Goal: Information Seeking & Learning: Learn about a topic

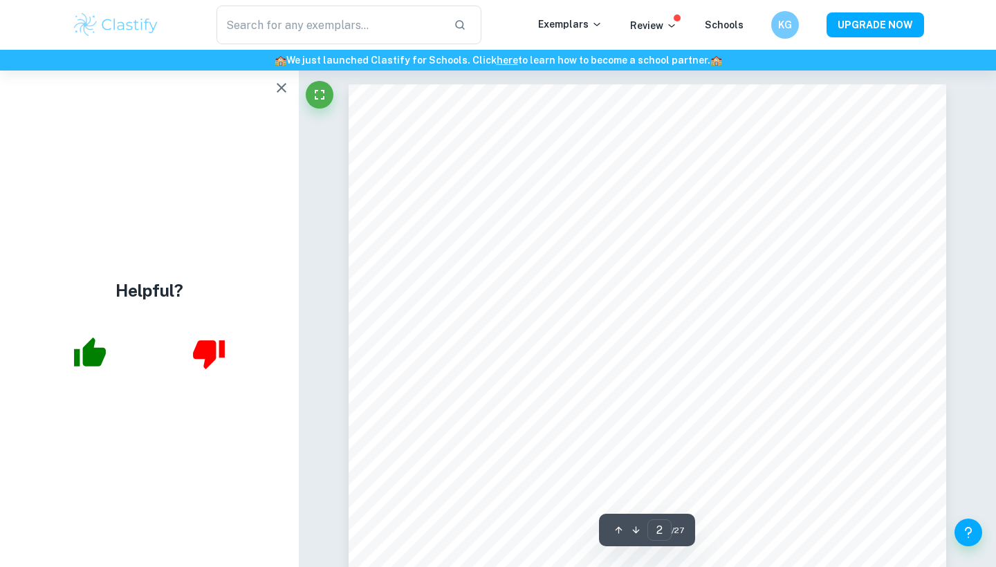
scroll to position [1128, 0]
click at [600, 25] on icon at bounding box center [597, 24] width 6 height 3
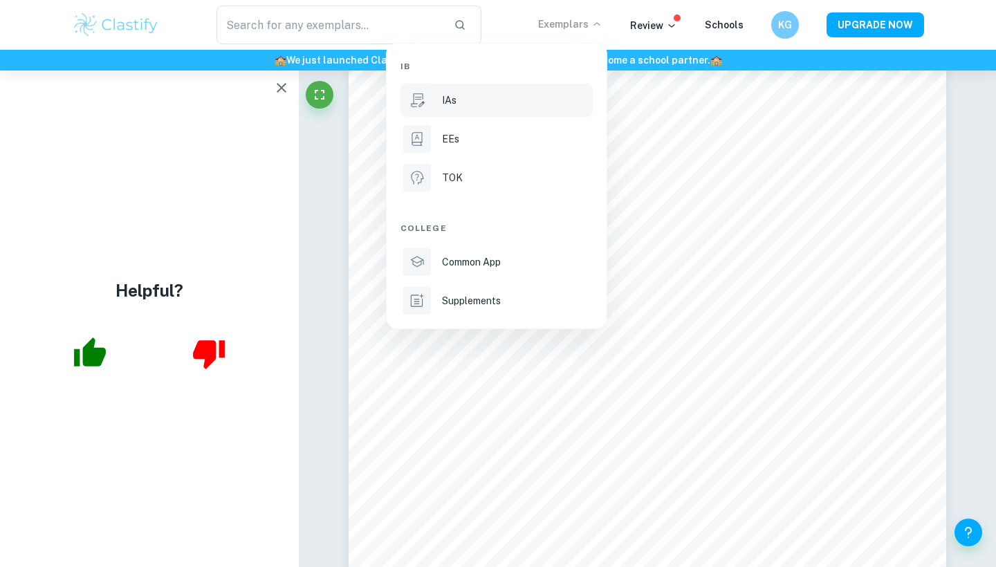
click at [479, 100] on div "IAs" at bounding box center [516, 100] width 148 height 15
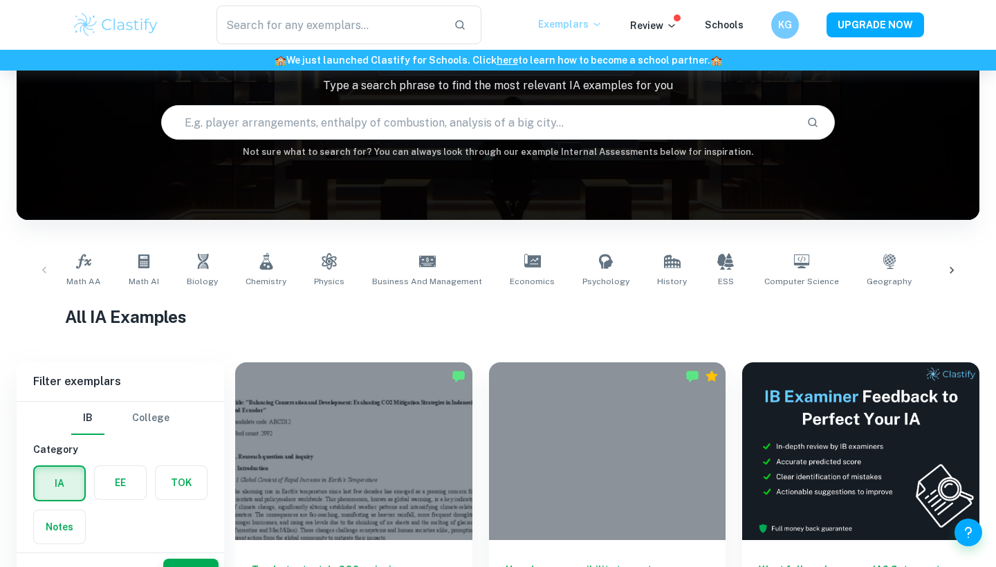
scroll to position [230, 0]
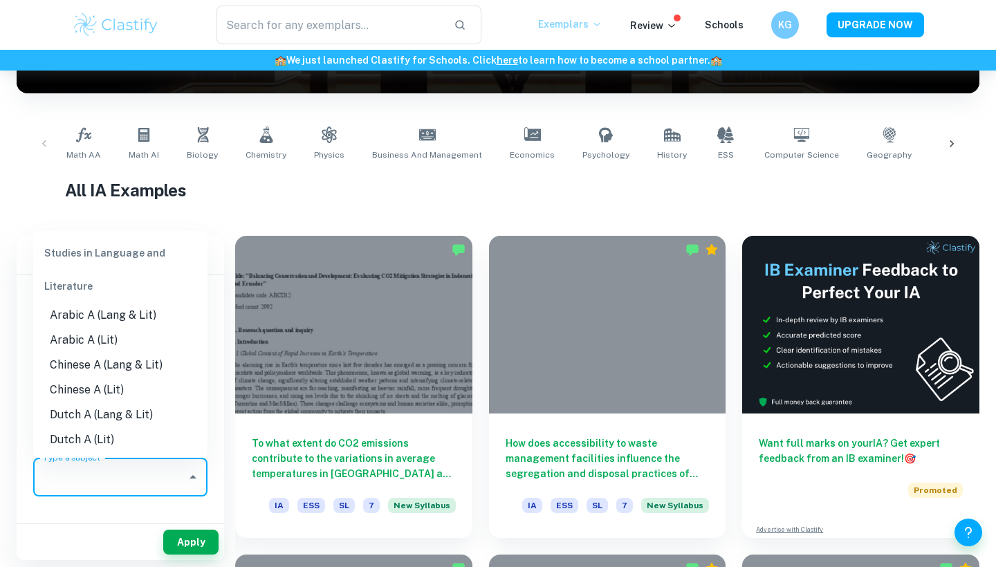
click at [104, 481] on div "Type a subject Type a subject" at bounding box center [120, 477] width 174 height 39
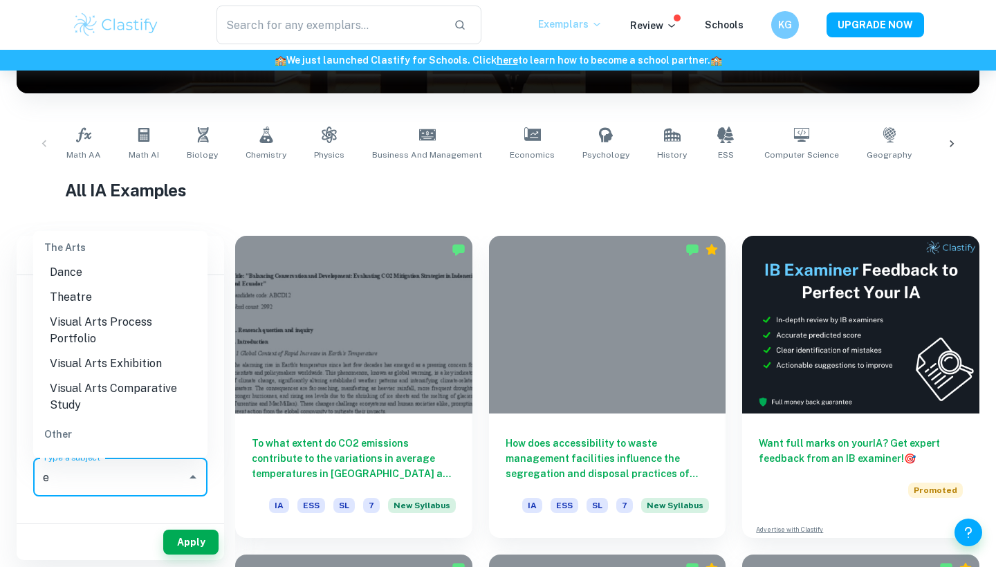
scroll to position [1162, 0]
click at [73, 453] on li "ESS" at bounding box center [120, 465] width 174 height 25
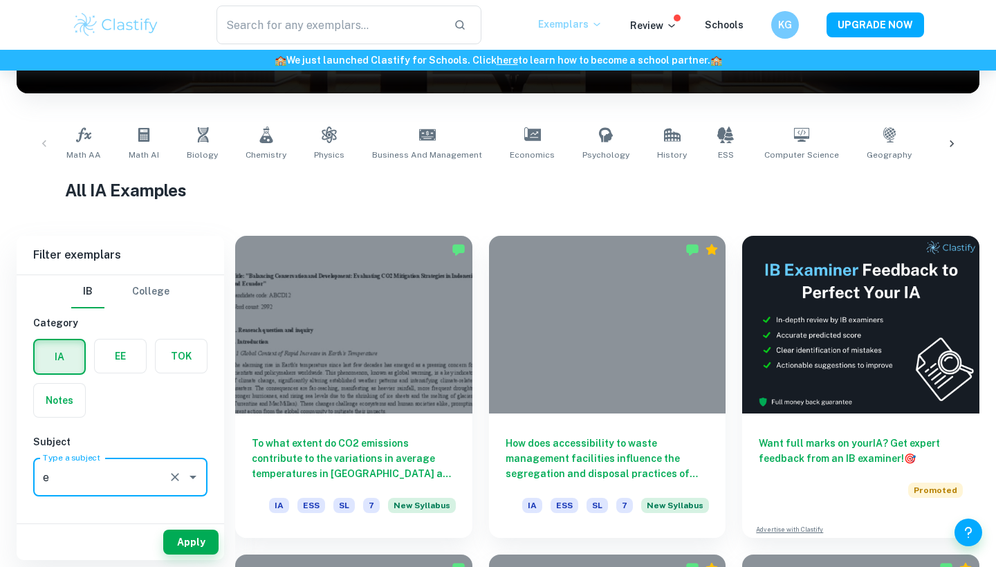
type input "ESS"
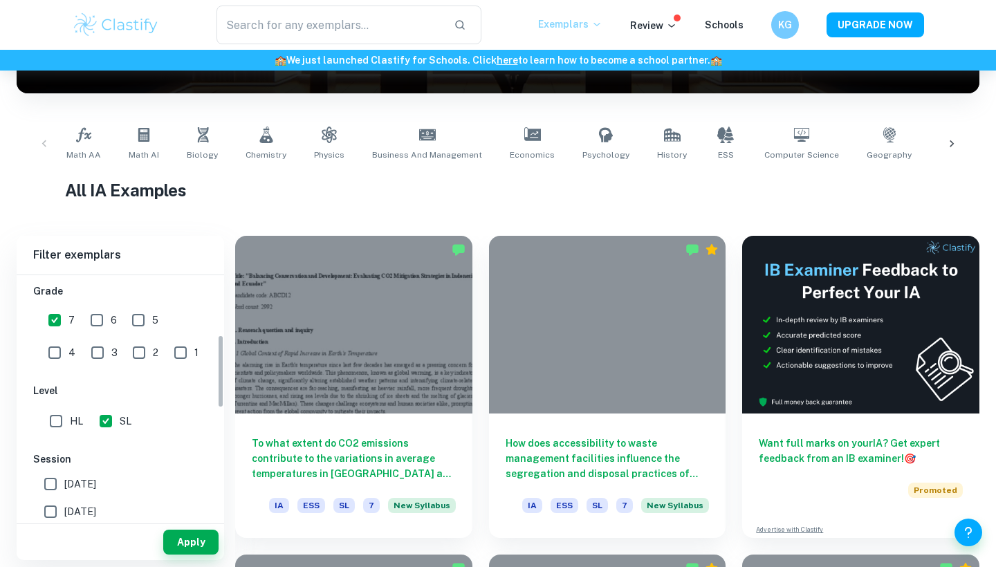
scroll to position [316, 0]
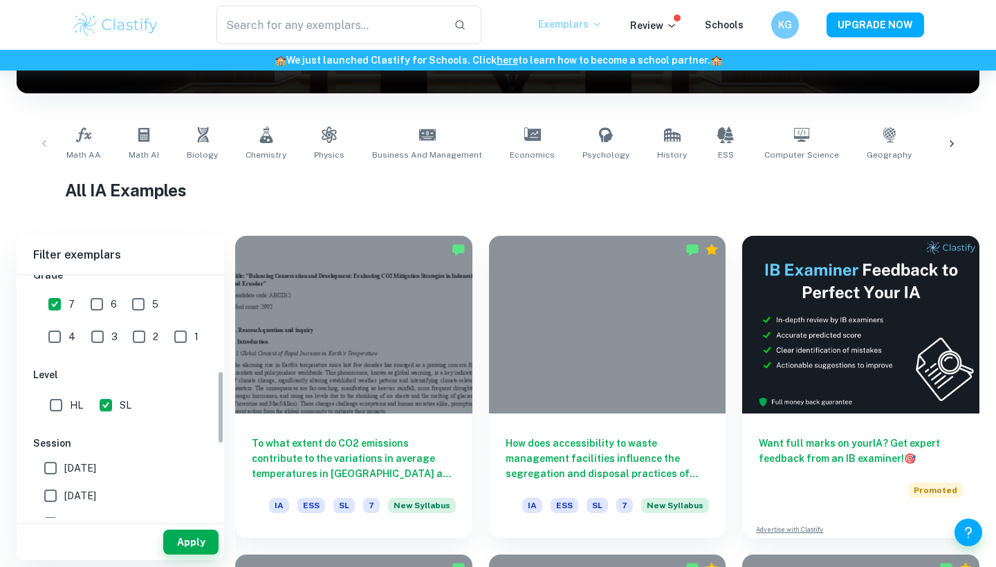
click at [110, 406] on input "SL" at bounding box center [106, 406] width 28 height 28
checkbox input "false"
click at [206, 537] on button "Apply" at bounding box center [190, 542] width 55 height 25
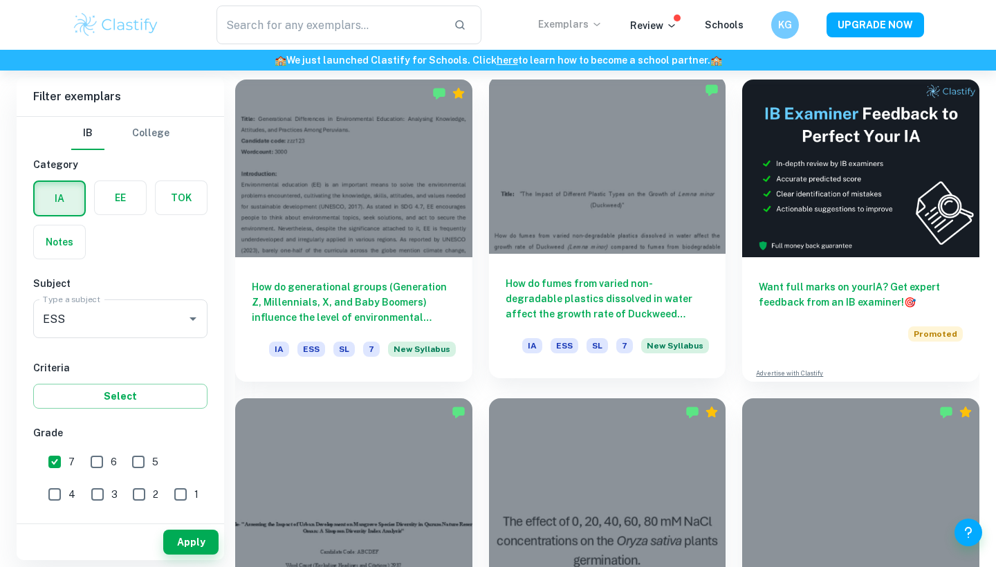
scroll to position [430, 0]
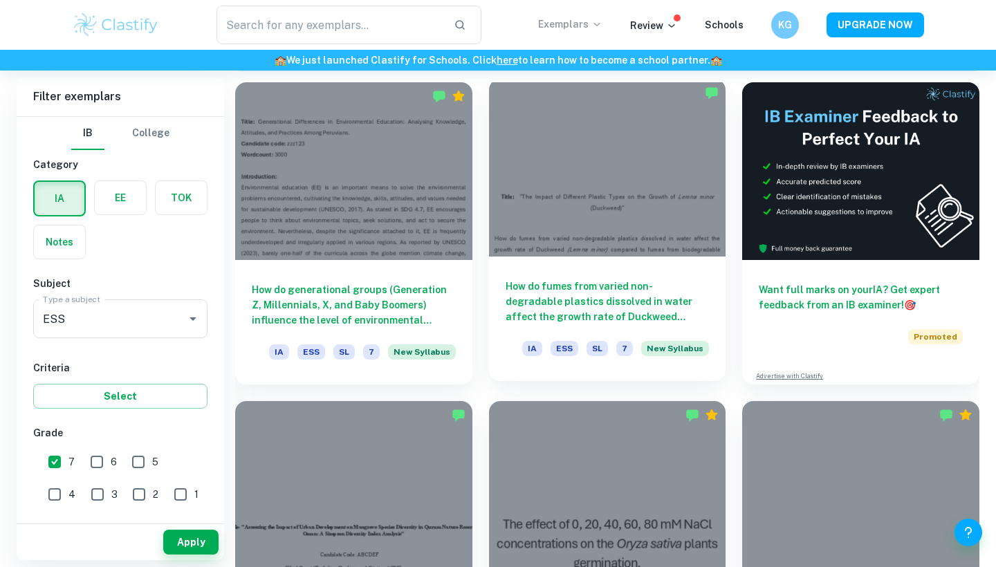
click at [533, 259] on div "How do fumes from varied non-degradable plastics dissolved in water affect the …" at bounding box center [607, 319] width 237 height 125
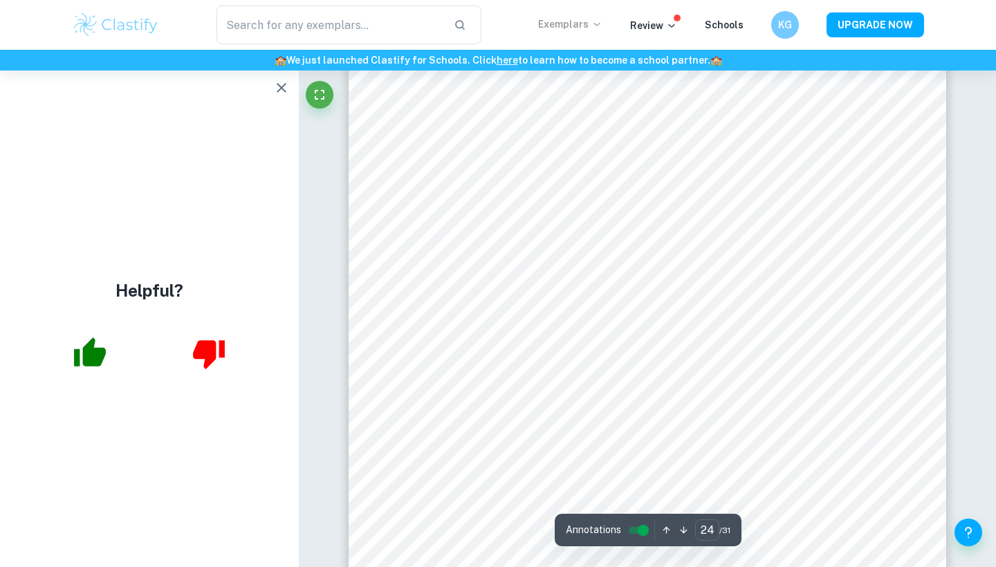
scroll to position [18434, 0]
type input "22"
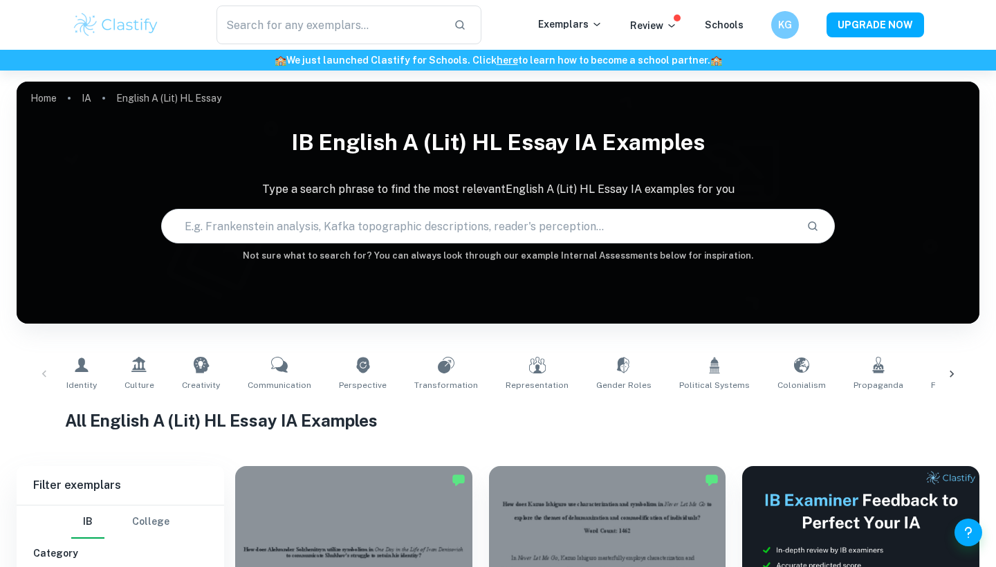
scroll to position [71, 0]
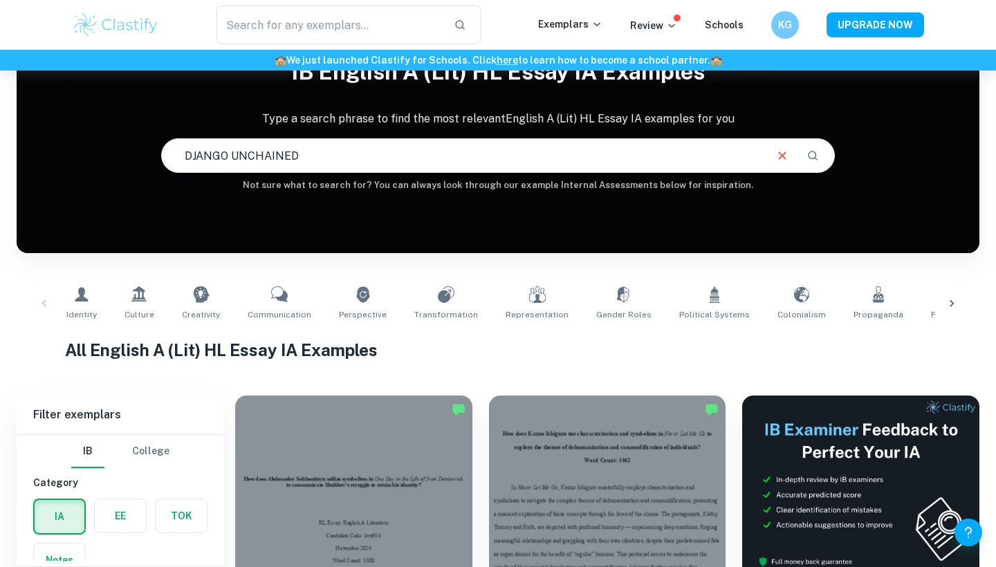
type input "DJANGO UNCHAINED"
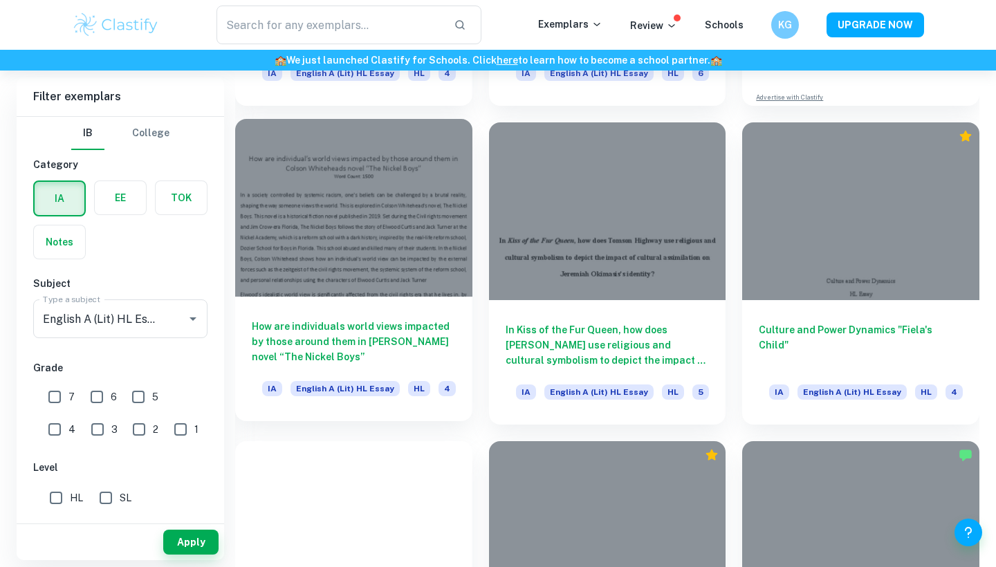
scroll to position [841, 0]
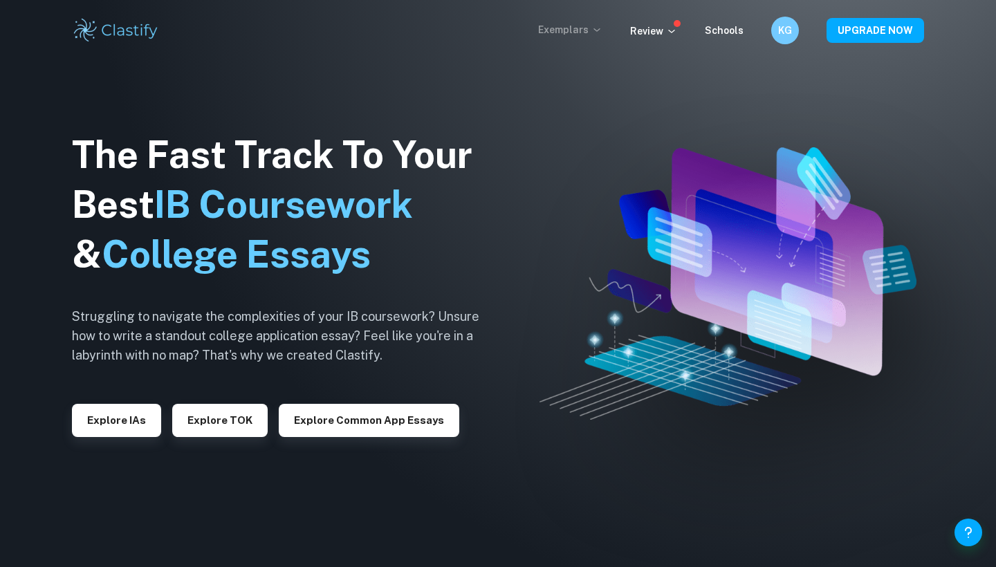
click at [583, 37] on p "Exemplars" at bounding box center [570, 29] width 64 height 15
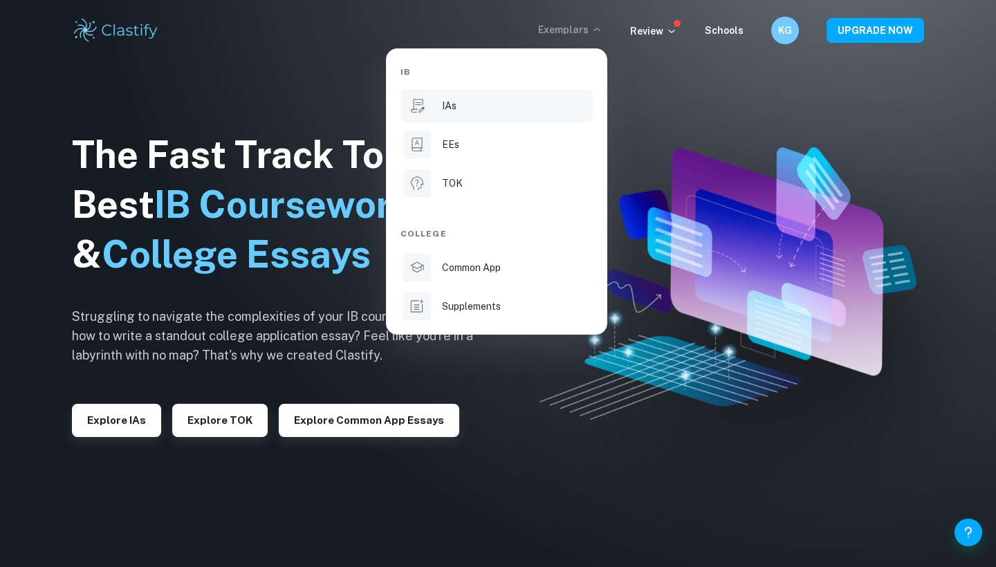
click at [454, 102] on p "IAs" at bounding box center [449, 105] width 15 height 15
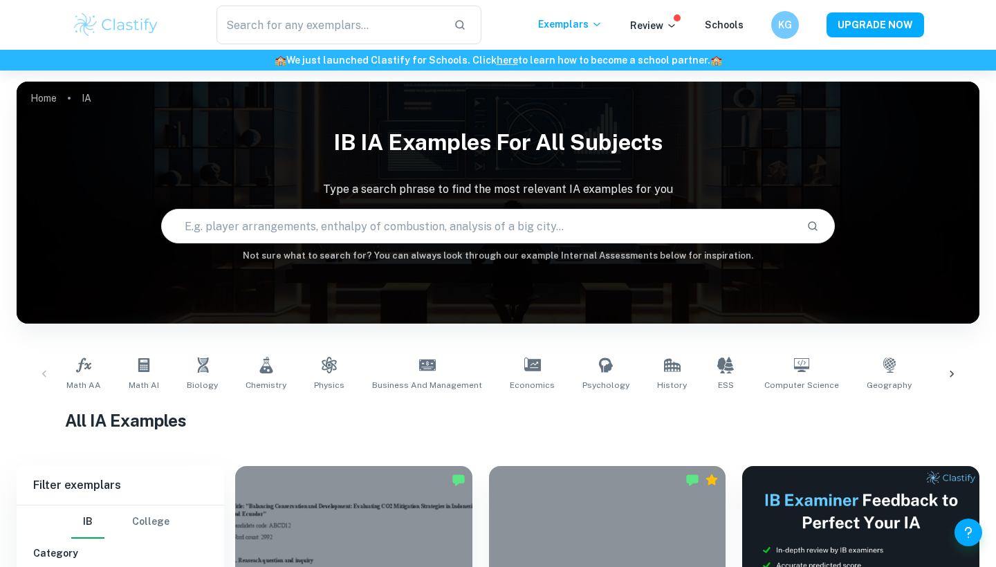
scroll to position [398, 0]
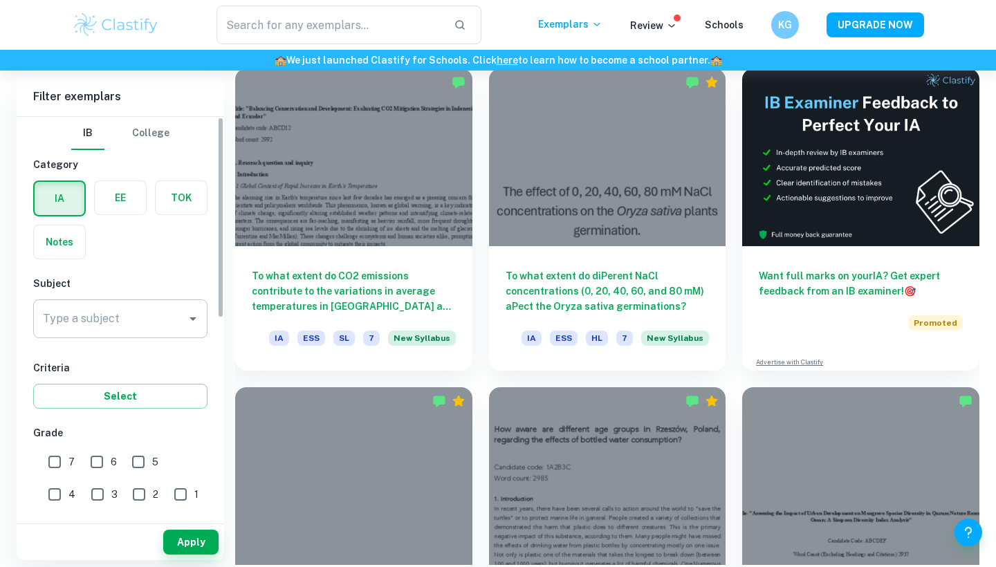
click at [147, 318] on input "Type a subject" at bounding box center [109, 319] width 141 height 26
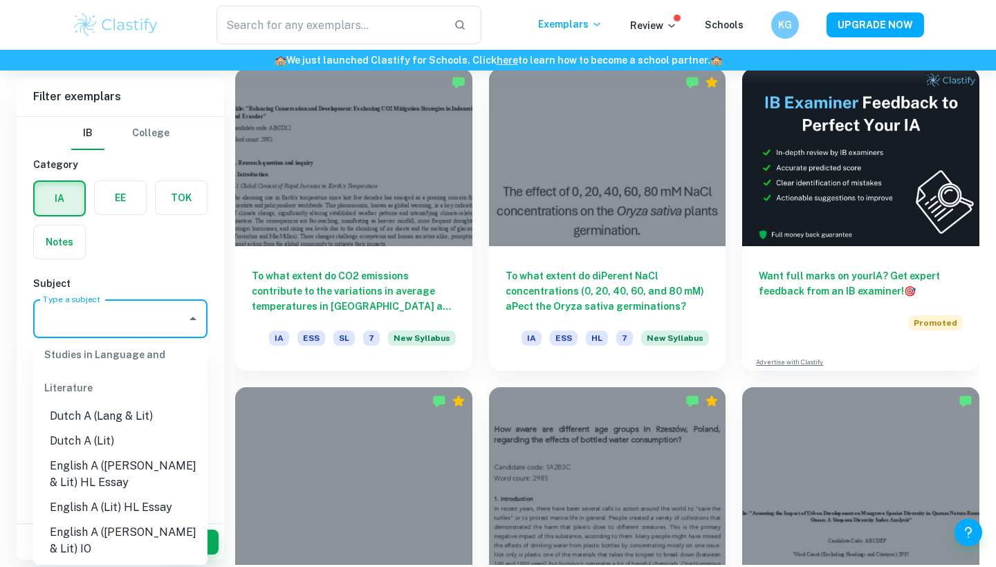
scroll to position [110, 0]
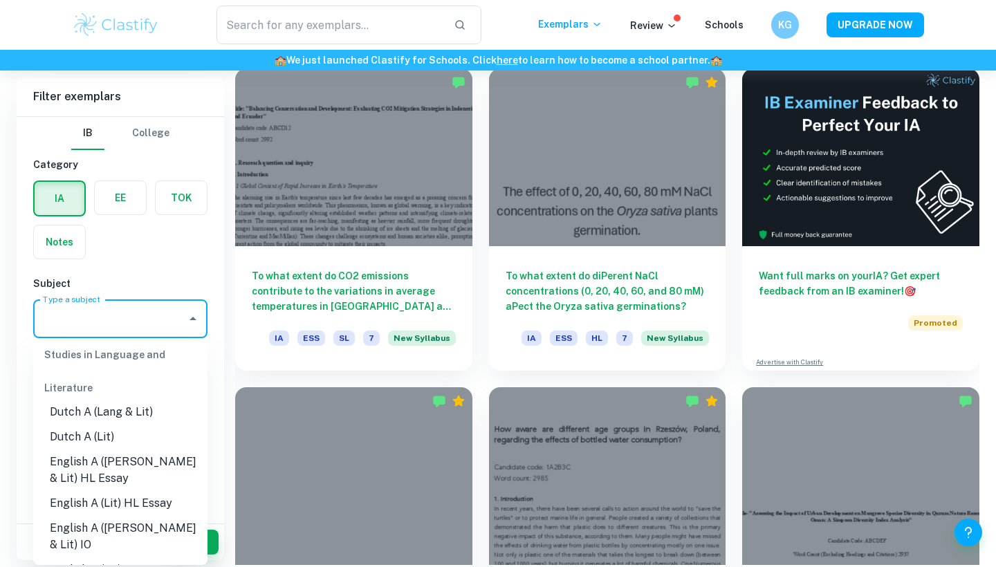
click at [125, 462] on li "English A ([PERSON_NAME] & Lit) HL Essay" at bounding box center [120, 471] width 174 height 42
type input "English A ([PERSON_NAME] & Lit) HL Essay"
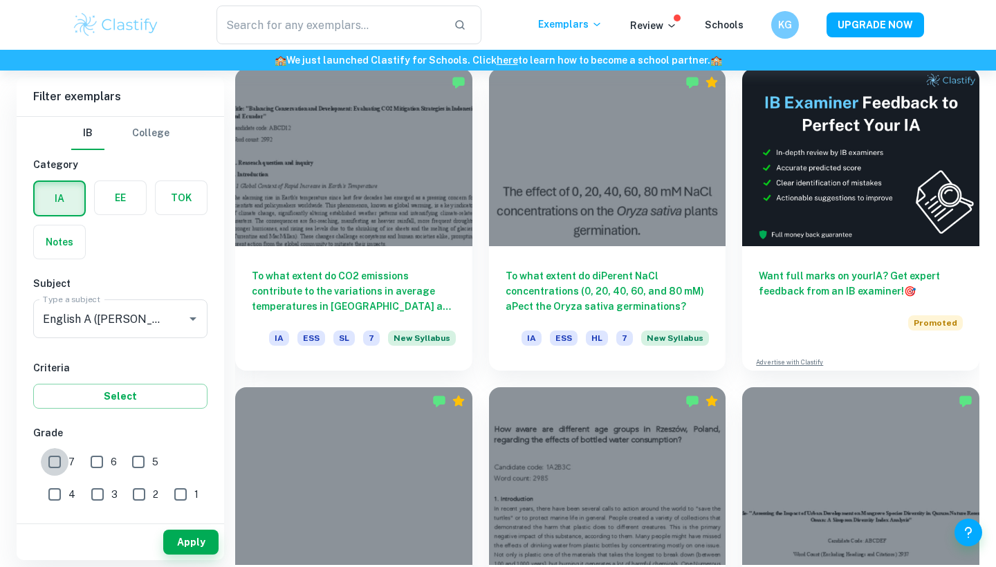
click at [48, 469] on input "7" at bounding box center [55, 462] width 28 height 28
checkbox input "true"
click at [181, 534] on button "Apply" at bounding box center [190, 542] width 55 height 25
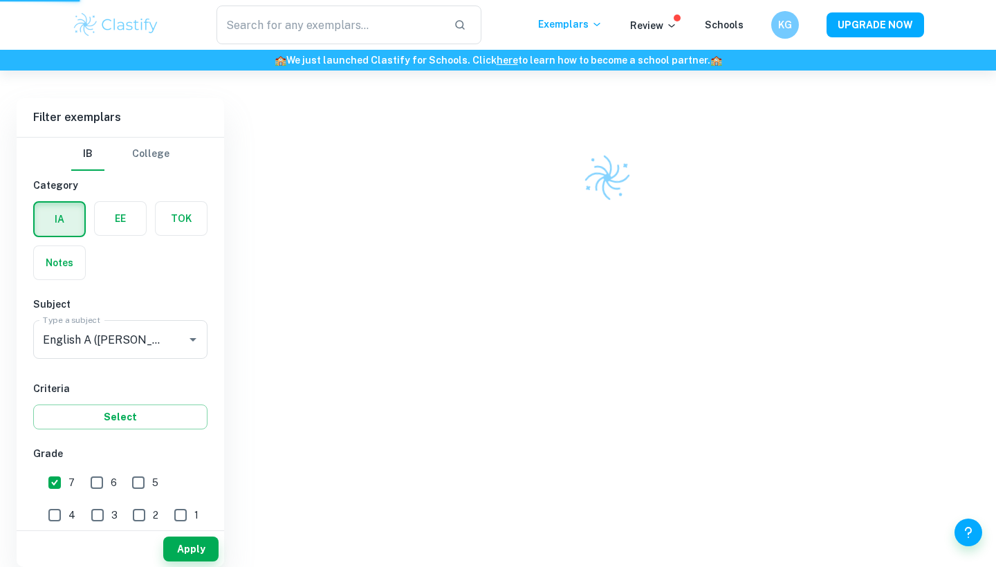
scroll to position [347, 0]
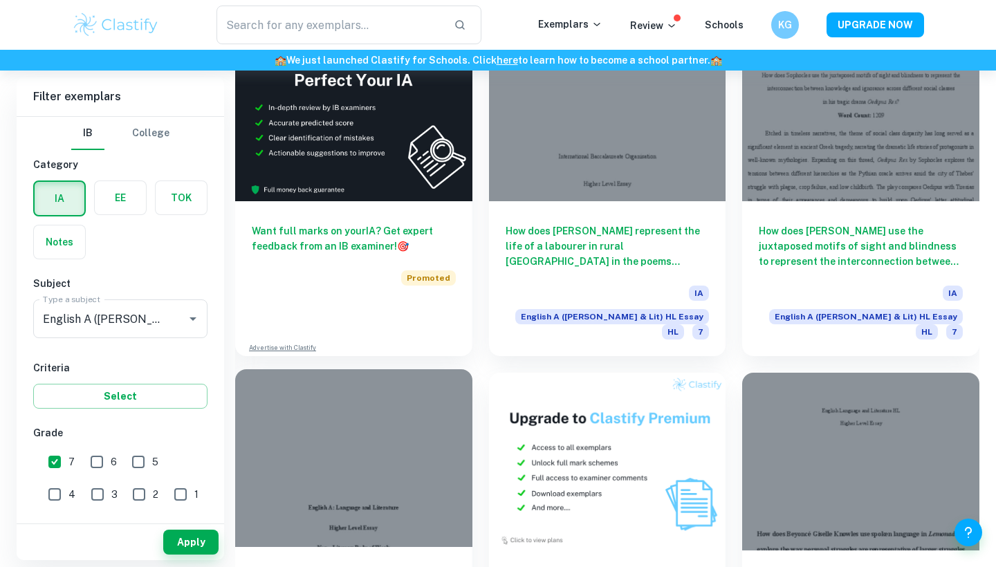
scroll to position [2651, 0]
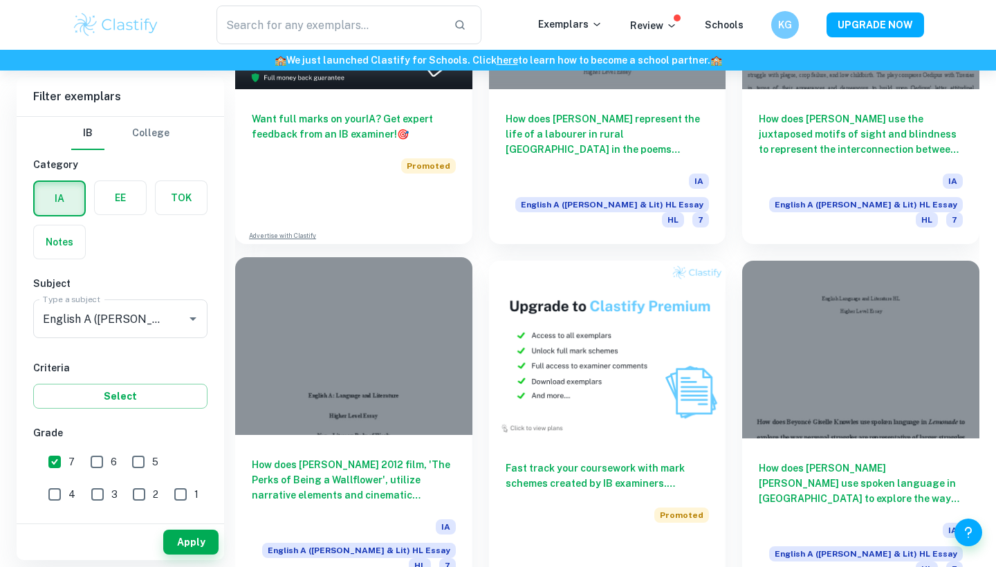
click at [298, 318] on div at bounding box center [353, 346] width 237 height 178
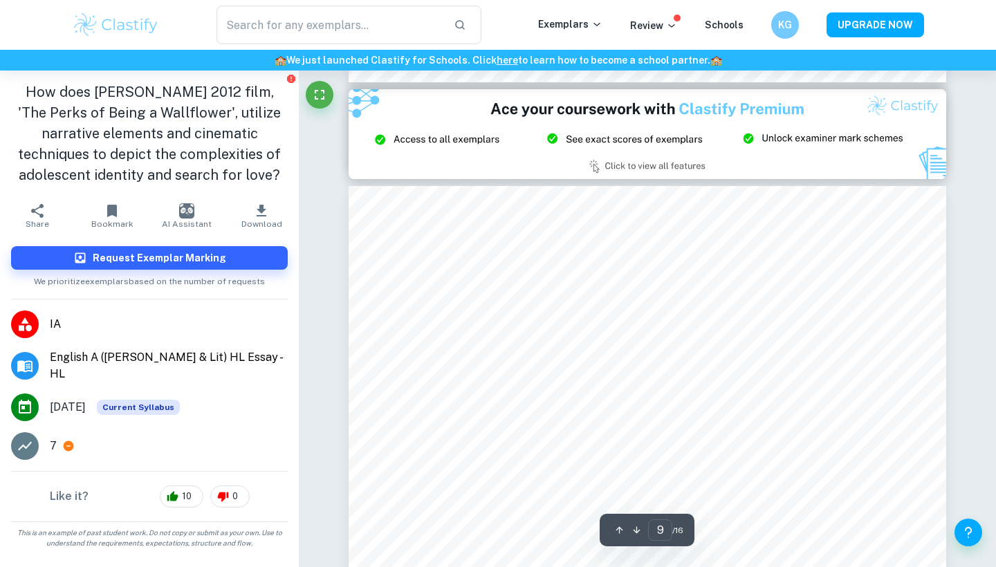
scroll to position [6580, 0]
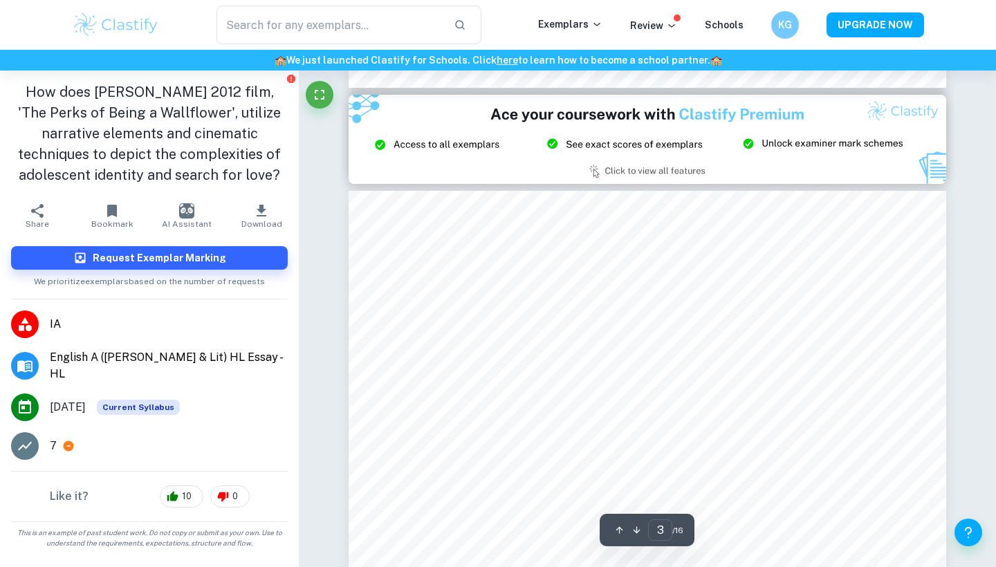
type input "2"
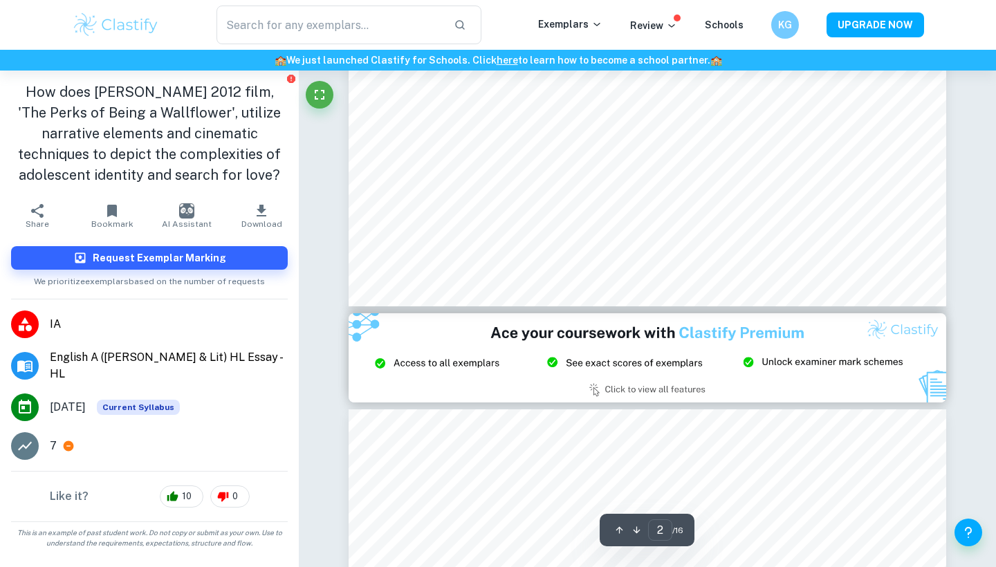
scroll to position [1428, 0]
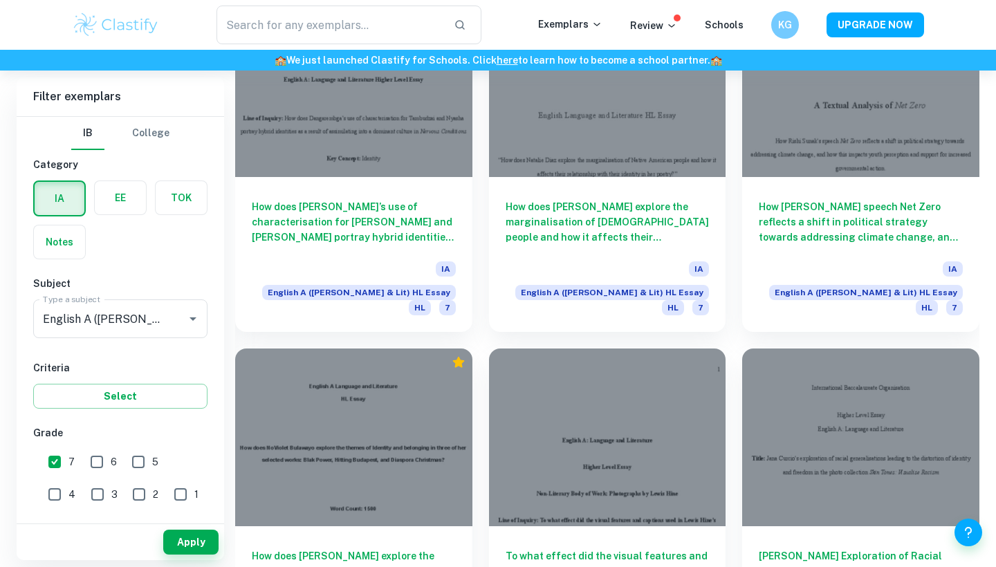
scroll to position [3883, 0]
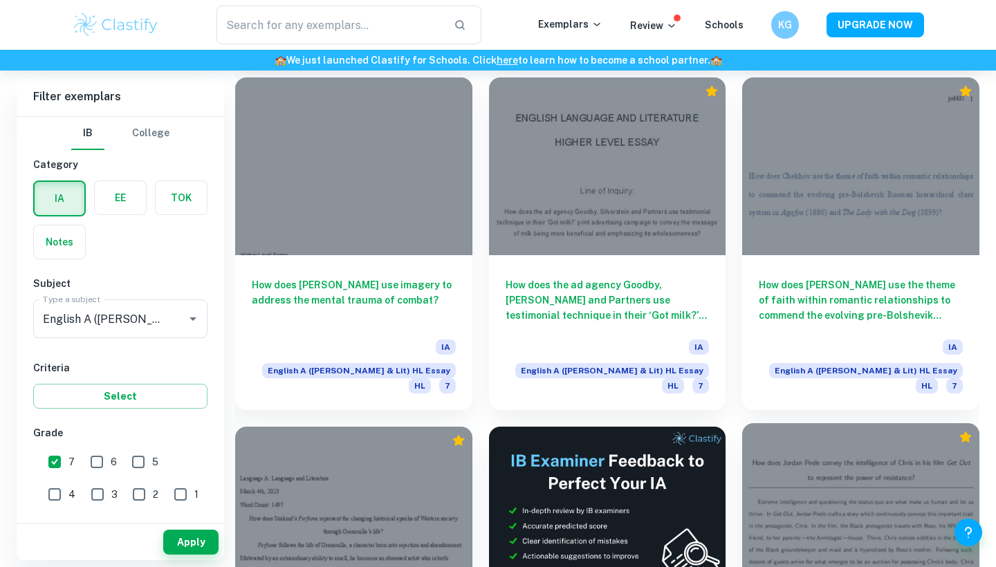
click at [824, 423] on div at bounding box center [860, 512] width 237 height 178
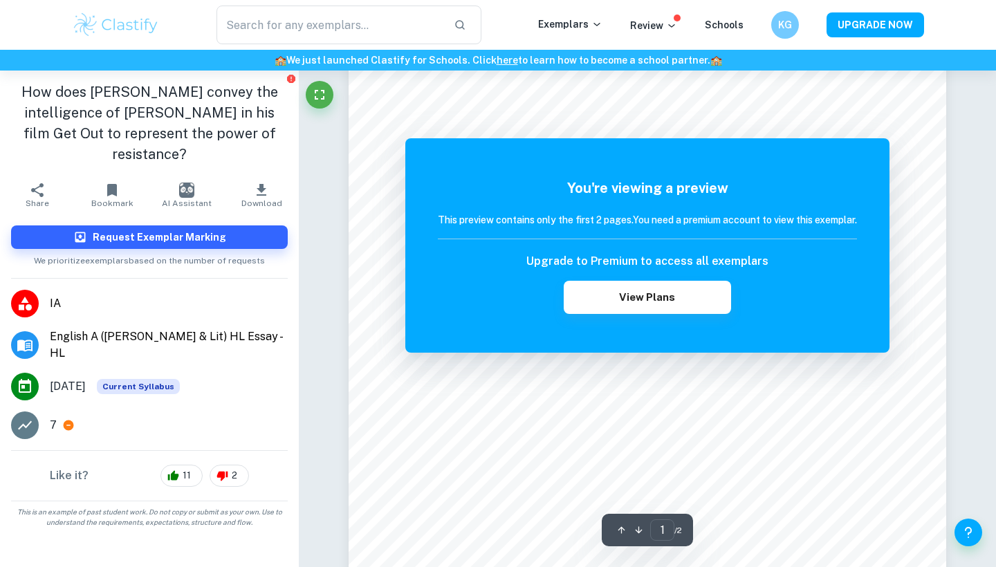
scroll to position [147, 0]
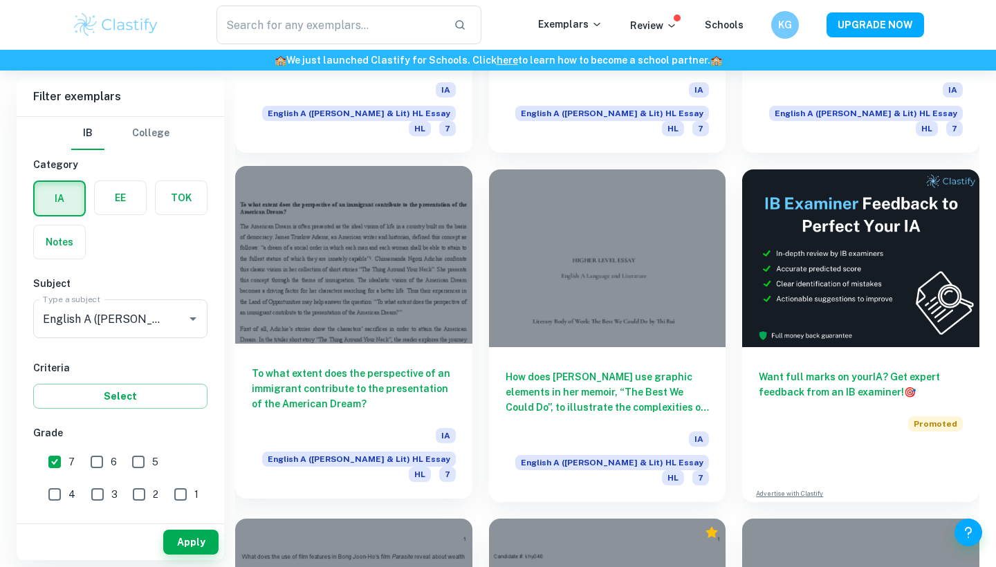
scroll to position [5899, 0]
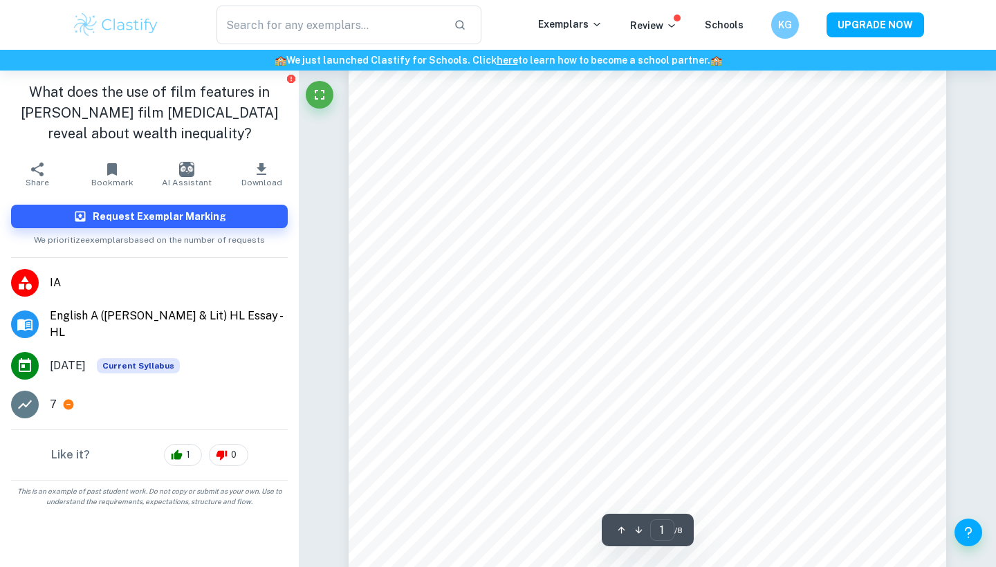
scroll to position [229, 1]
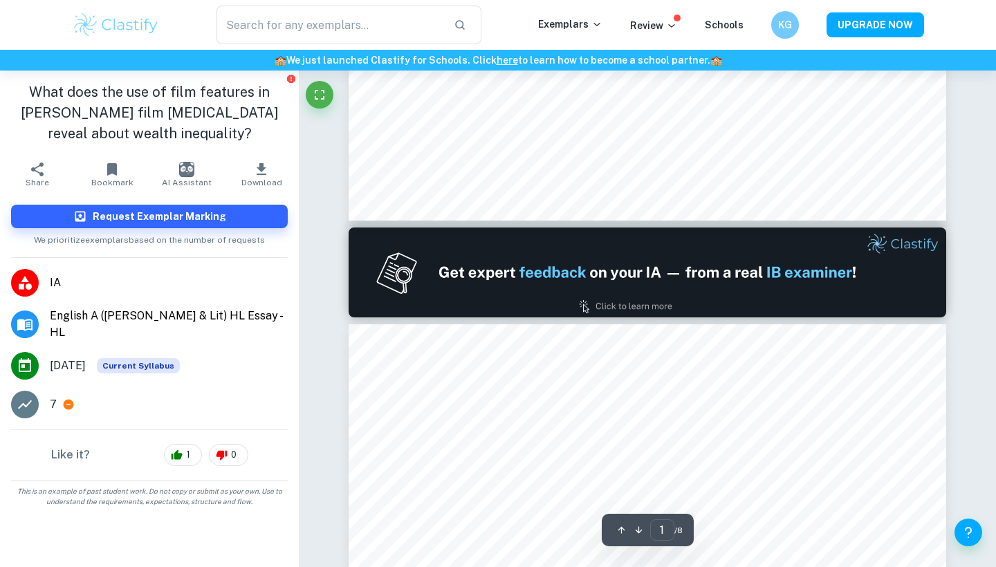
type input "2"
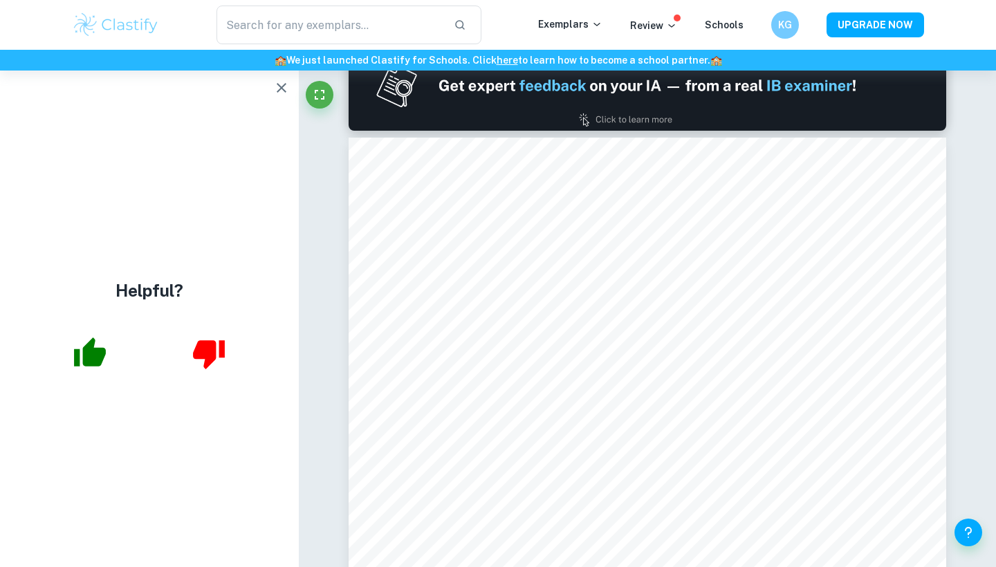
click at [914, 4] on div "​ Exemplars Review Schools KG UPGRADE NOW" at bounding box center [498, 25] width 996 height 50
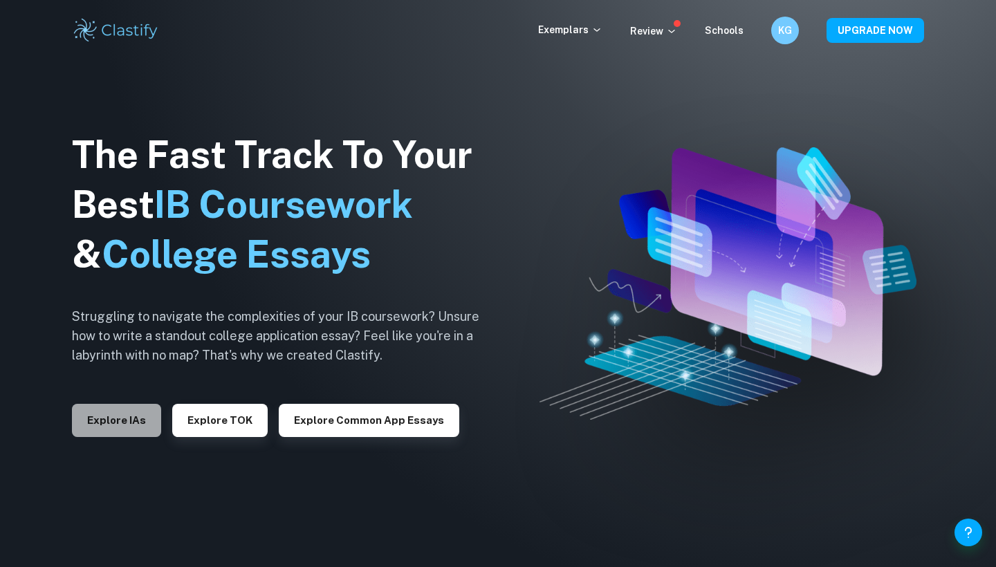
click at [116, 414] on button "Explore IAs" at bounding box center [116, 420] width 89 height 33
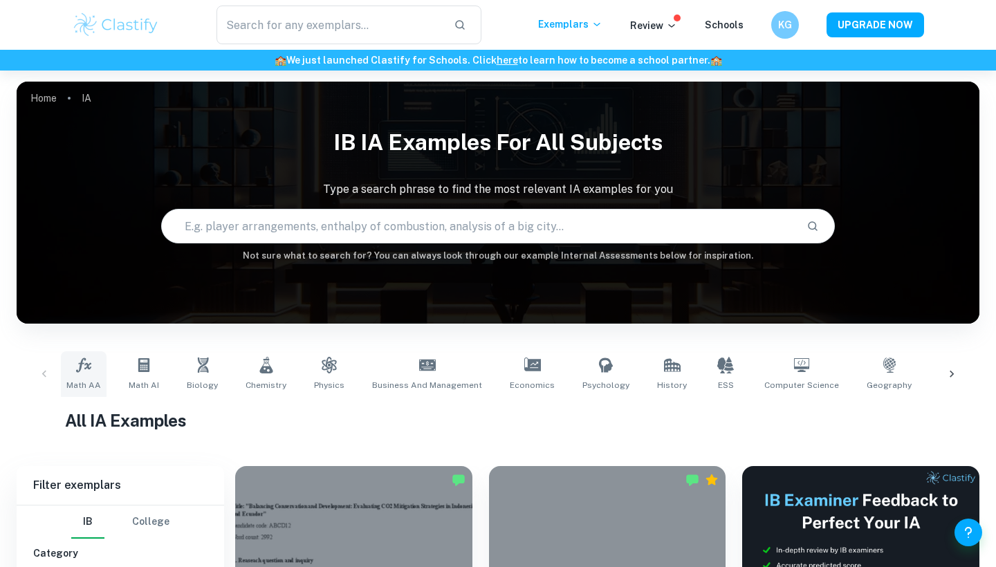
click at [87, 376] on link "Math AA" at bounding box center [84, 374] width 46 height 46
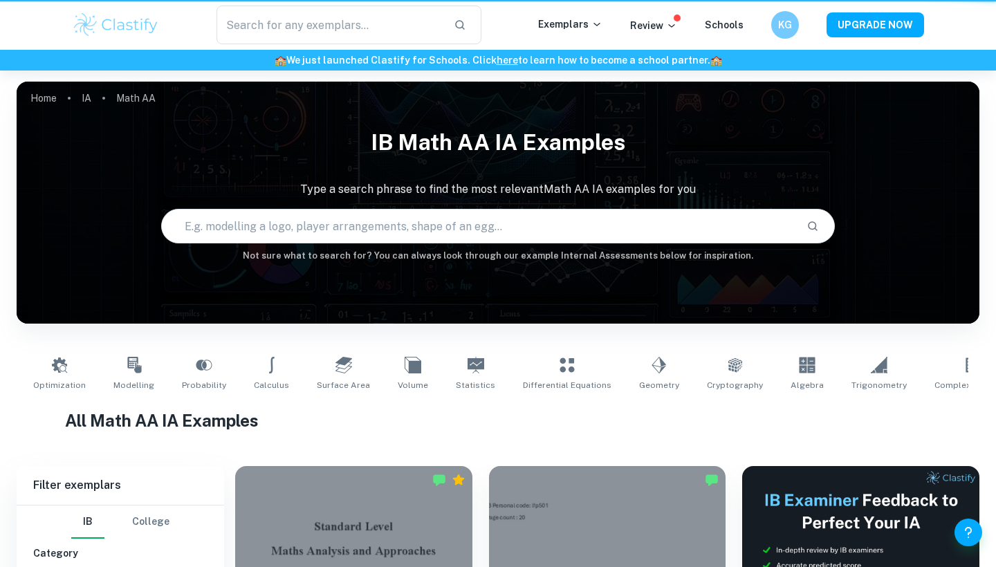
type input "Math AA"
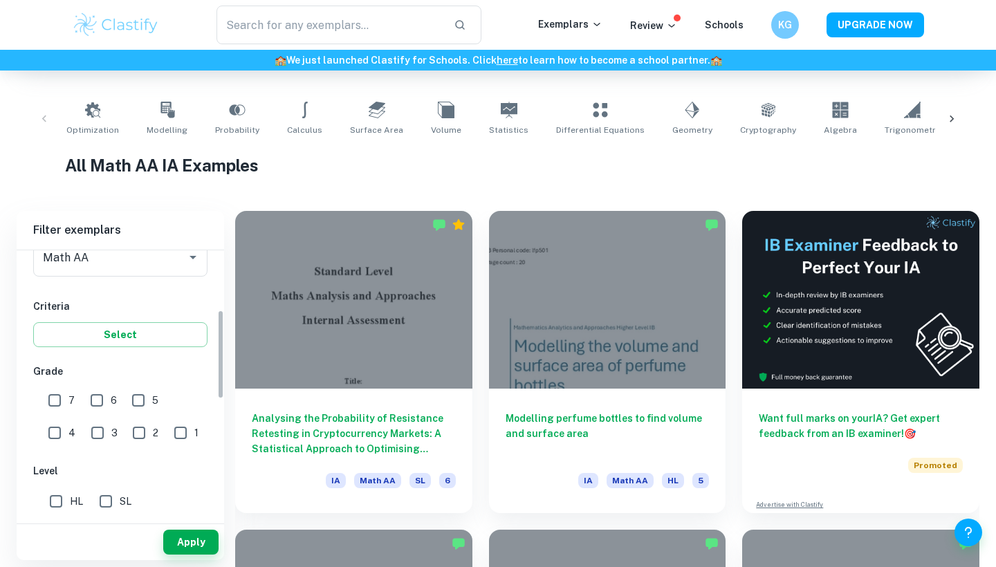
scroll to position [200, 0]
click at [56, 395] on input "7" at bounding box center [55, 396] width 28 height 28
checkbox input "true"
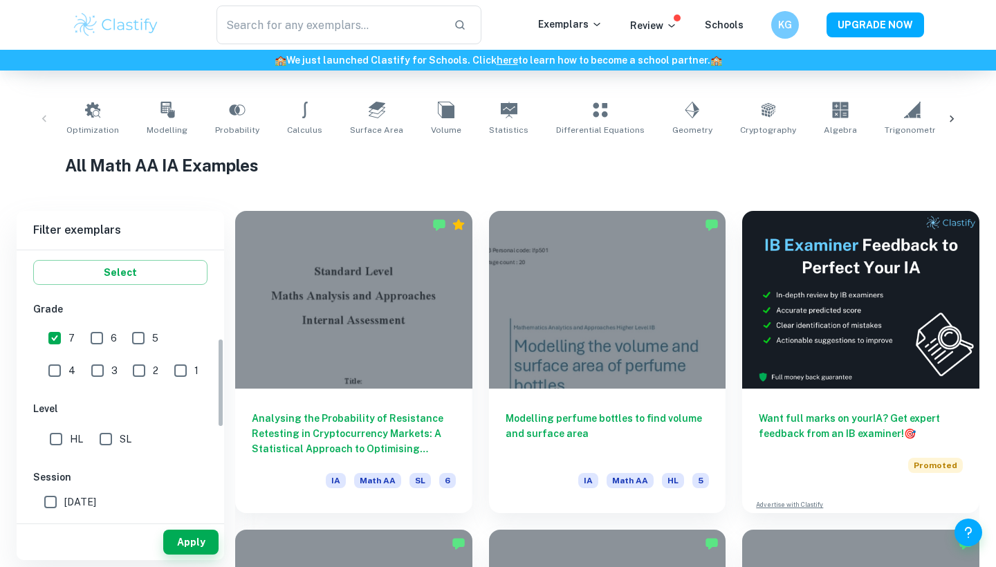
scroll to position [272, 0]
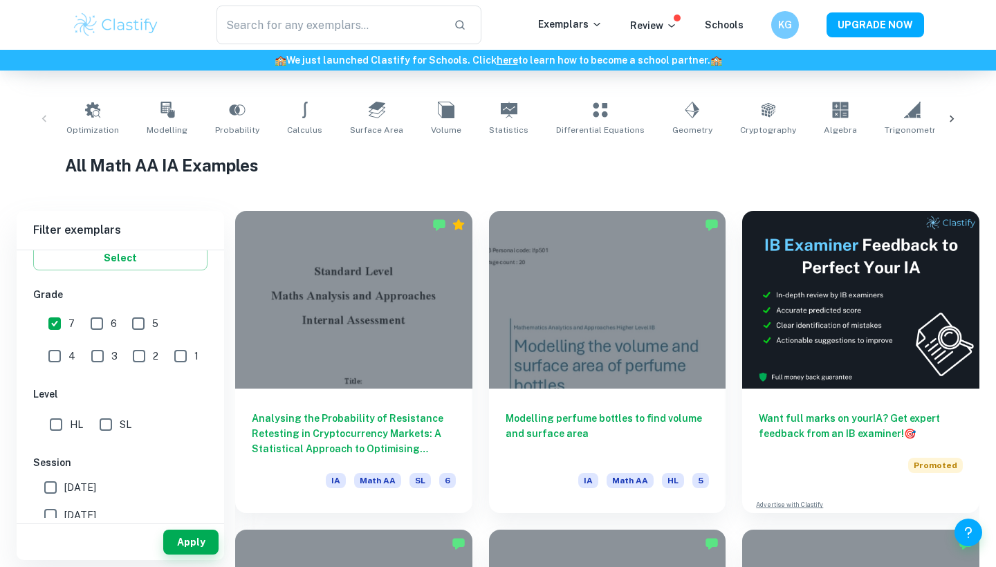
click at [107, 422] on input "SL" at bounding box center [106, 425] width 28 height 28
checkbox input "true"
click at [183, 547] on button "Apply" at bounding box center [190, 542] width 55 height 25
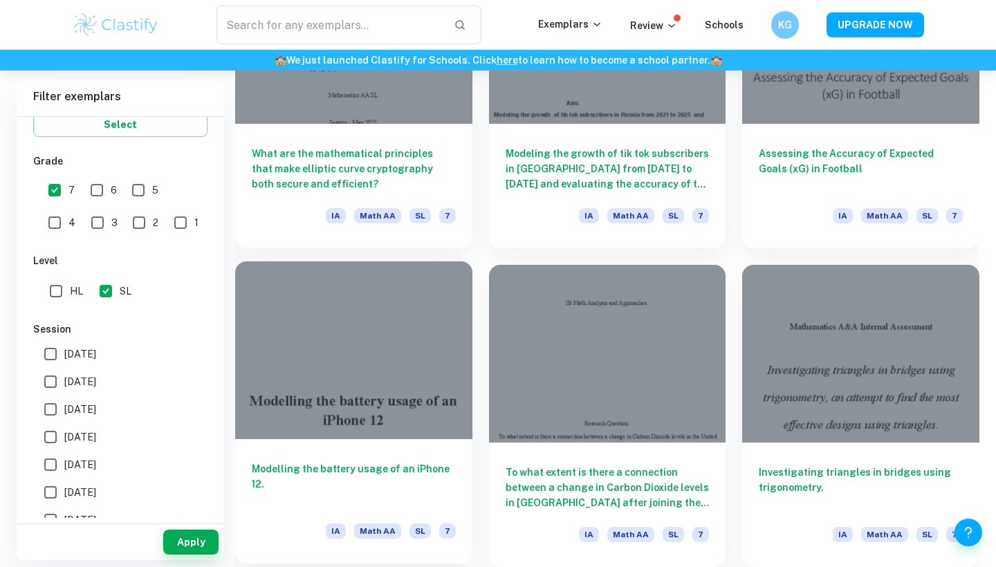
scroll to position [3391, 0]
